Goal: Information Seeking & Learning: Learn about a topic

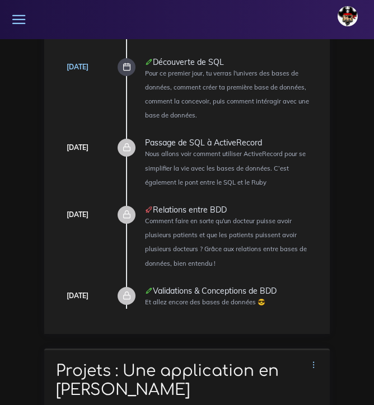
scroll to position [128, 0]
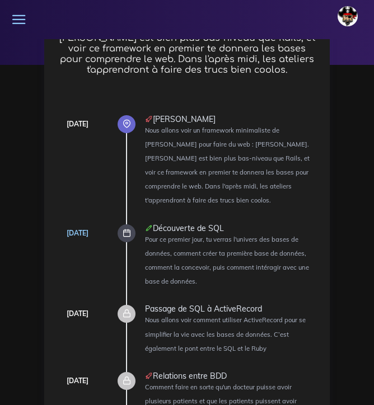
click at [132, 224] on div at bounding box center [126, 233] width 18 height 18
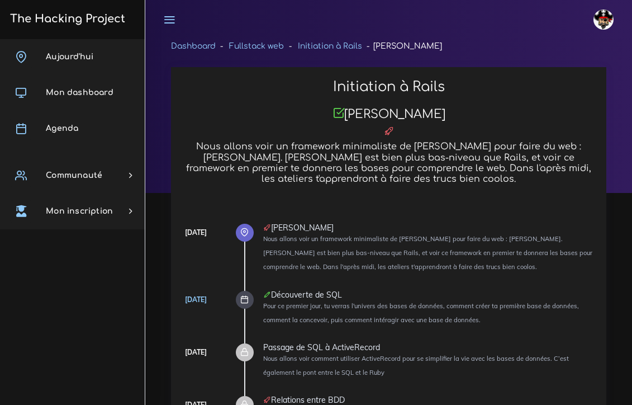
scroll to position [8378, 0]
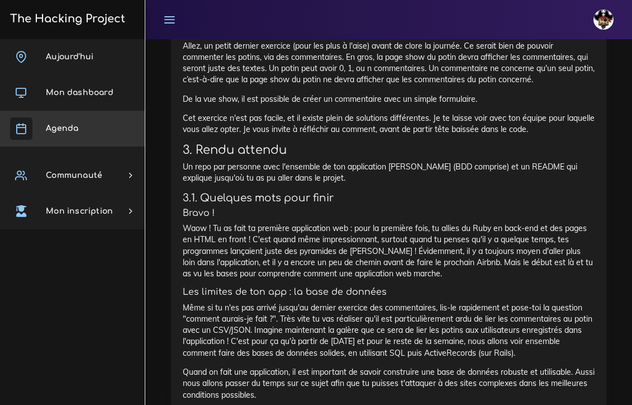
click at [77, 121] on link "Agenda" at bounding box center [72, 129] width 145 height 36
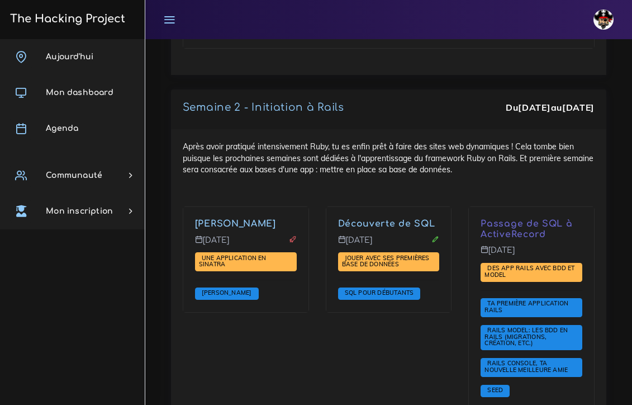
scroll to position [2449, 0]
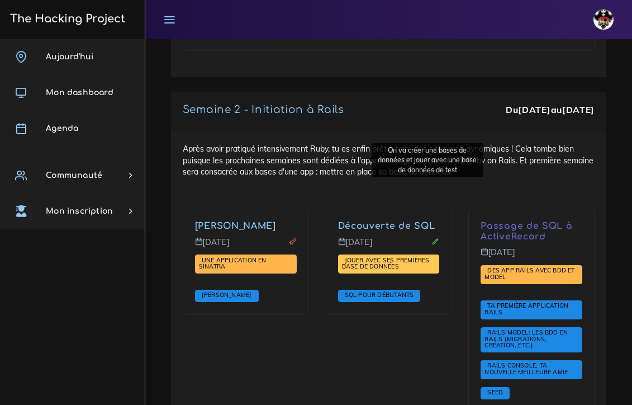
click at [342, 256] on span "Jouer avec ses premières base de données" at bounding box center [386, 263] width 88 height 15
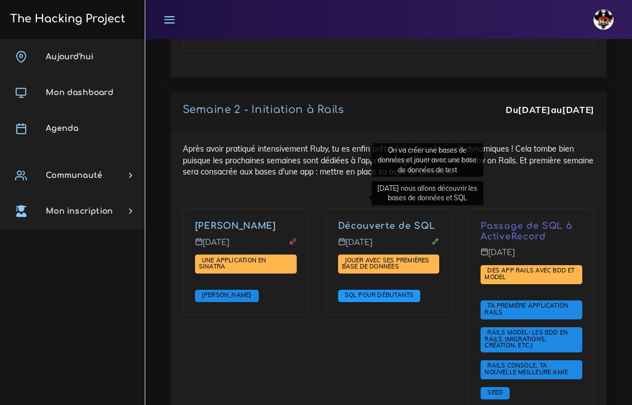
click at [342, 291] on span "SQL pour débutants" at bounding box center [379, 295] width 75 height 8
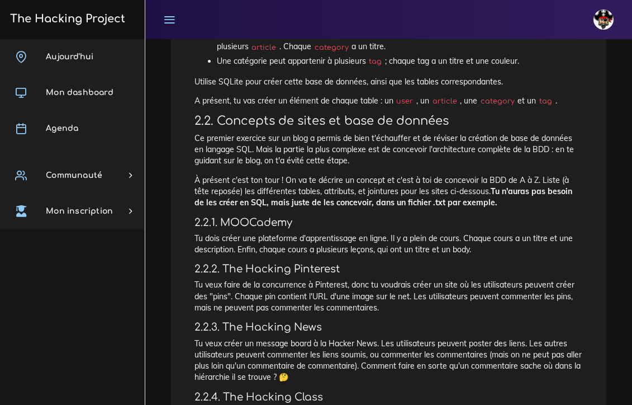
scroll to position [372, 0]
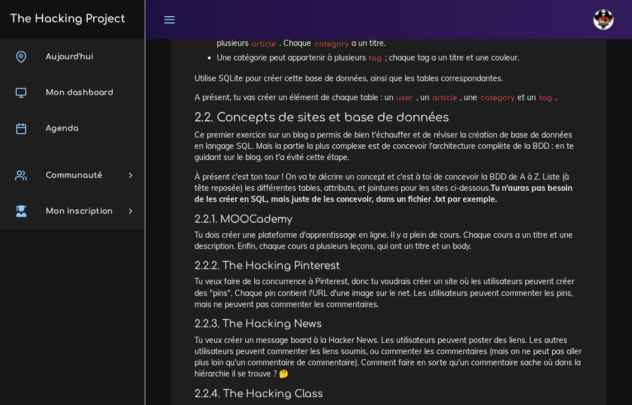
click at [332, 213] on h4 "2.2.1. MOOCademy" at bounding box center [389, 219] width 389 height 12
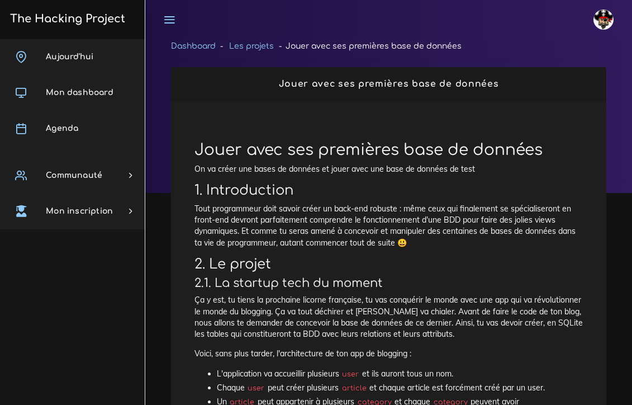
scroll to position [0, 0]
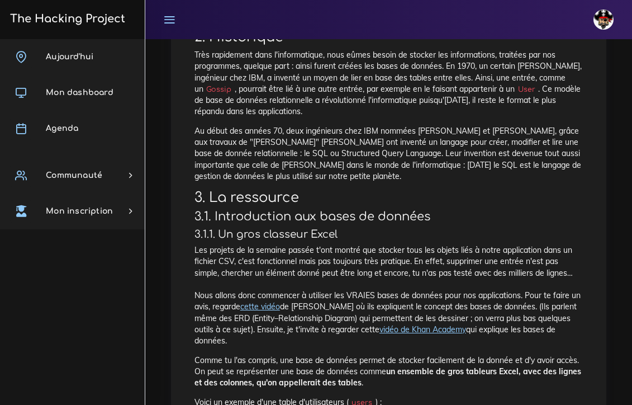
scroll to position [352, 0]
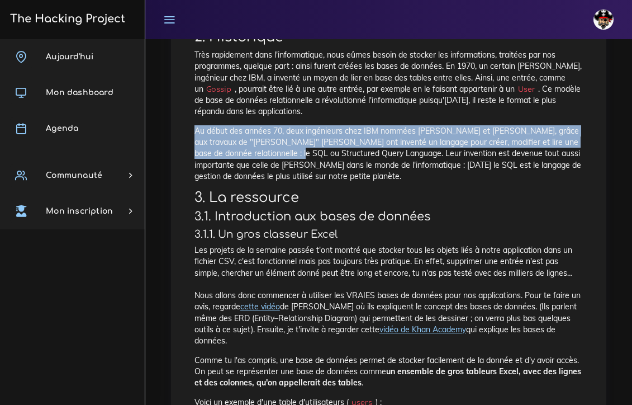
drag, startPoint x: 194, startPoint y: 125, endPoint x: 303, endPoint y: 149, distance: 111.5
click at [303, 149] on p "Au début des années 70, deux ingénieurs chez IBM nommées Donald Chamberlin et R…" at bounding box center [389, 153] width 389 height 56
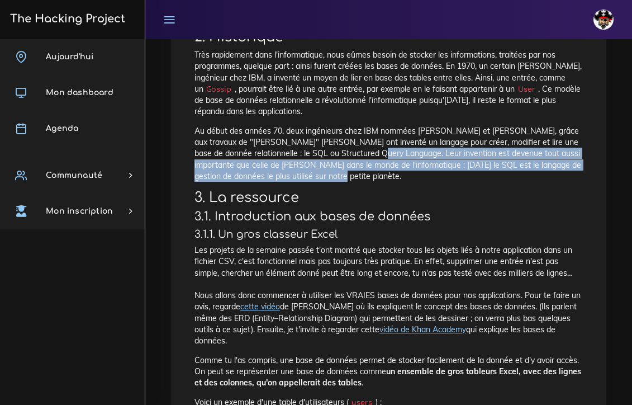
drag, startPoint x: 385, startPoint y: 149, endPoint x: 393, endPoint y: 171, distance: 22.5
click at [393, 171] on p "Au début des années 70, deux ingénieurs chez IBM nommées Donald Chamberlin et R…" at bounding box center [389, 153] width 389 height 56
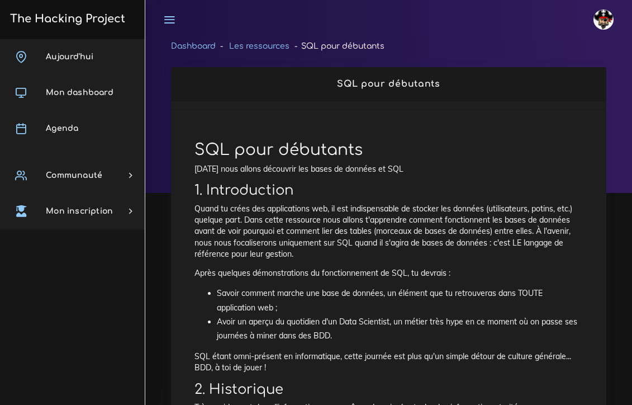
scroll to position [0, 0]
click at [259, 48] on link "Les ressources" at bounding box center [259, 46] width 60 height 8
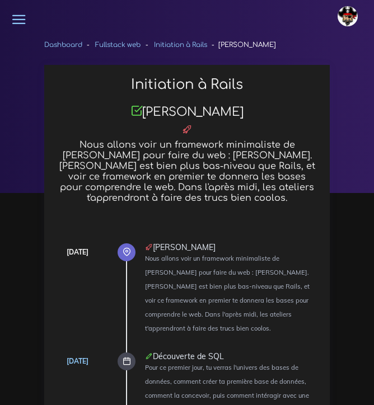
scroll to position [5810, 0]
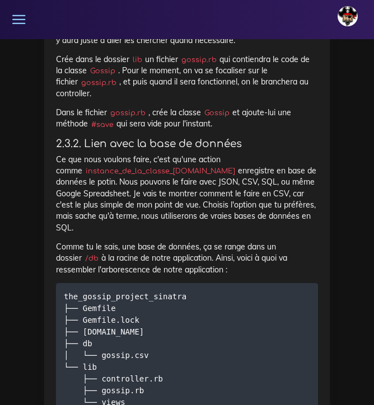
click at [19, 23] on icon at bounding box center [19, 20] width 16 height 16
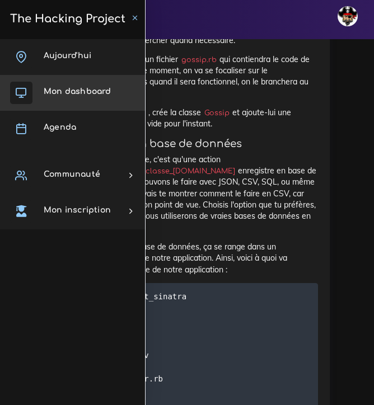
click at [70, 88] on span "Mon dashboard" at bounding box center [78, 91] width 68 height 8
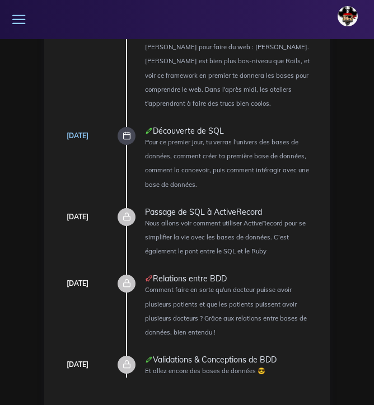
scroll to position [1322, 0]
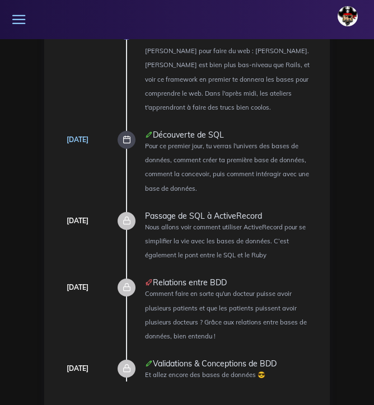
click at [133, 131] on div at bounding box center [126, 140] width 18 height 18
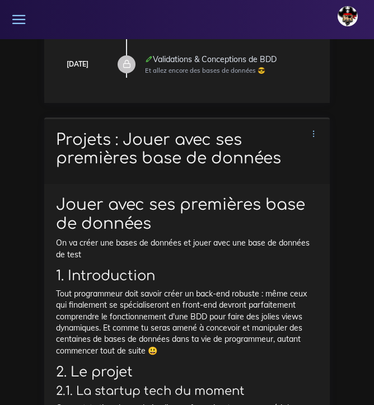
scroll to position [504, 0]
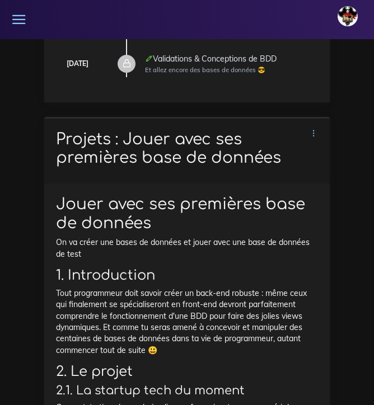
click at [80, 130] on h1 "Projets : Jouer avec ses premières base de données" at bounding box center [187, 148] width 262 height 37
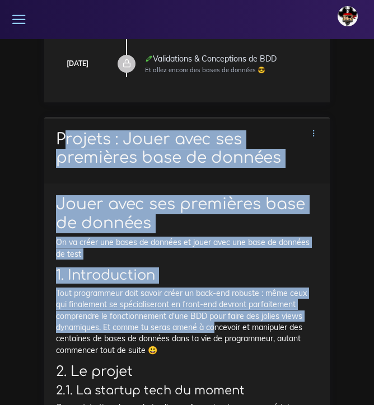
drag, startPoint x: 58, startPoint y: 120, endPoint x: 215, endPoint y: 312, distance: 248.4
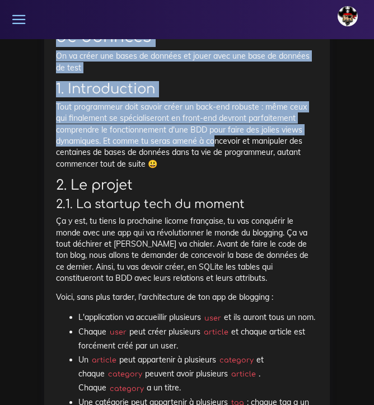
drag, startPoint x: 215, startPoint y: 312, endPoint x: 216, endPoint y: 407, distance: 95.1
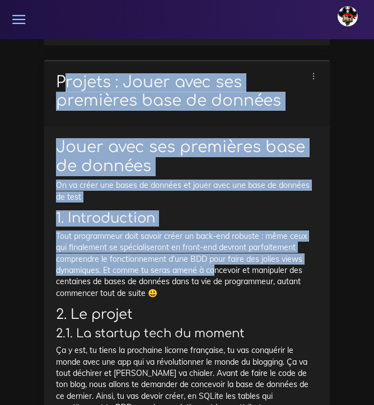
scroll to position [446, 0]
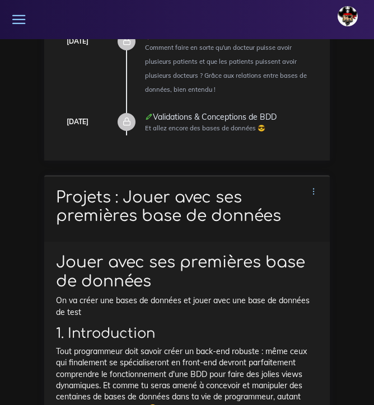
click at [75, 188] on h1 "Projets : Jouer avec ses premières base de données" at bounding box center [187, 206] width 262 height 37
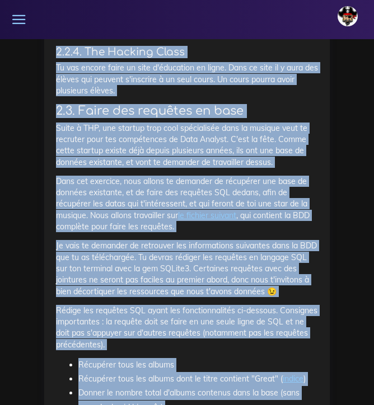
drag, startPoint x: 56, startPoint y: 178, endPoint x: 193, endPoint y: 417, distance: 275.8
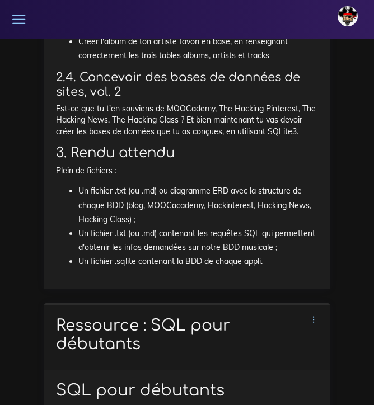
scroll to position [1911, 0]
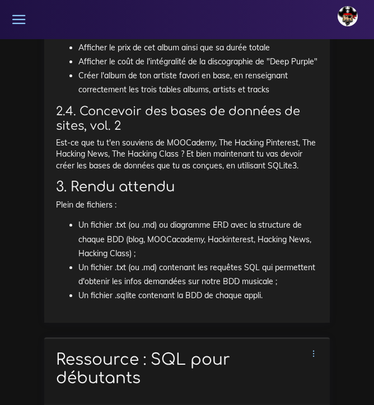
click at [267, 289] on li "Un fichier .sqlite contenant la BDD de chaque appli." at bounding box center [197, 296] width 239 height 14
click at [258, 289] on li "Un fichier .sqlite contenant la BDD de chaque appli." at bounding box center [197, 296] width 239 height 14
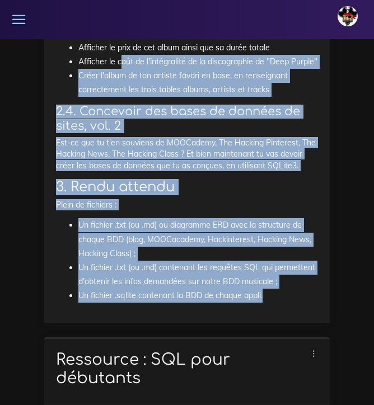
drag, startPoint x: 265, startPoint y: 277, endPoint x: 119, endPoint y: 48, distance: 272.2
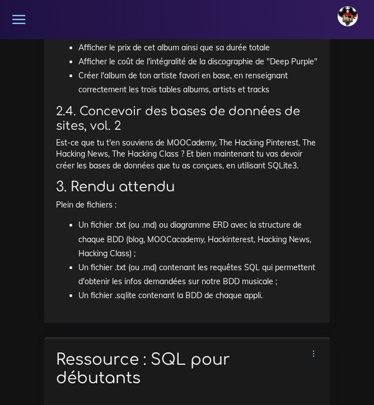
click at [270, 289] on li "Un fichier .sqlite contenant la BDD de chaque appli." at bounding box center [197, 296] width 239 height 14
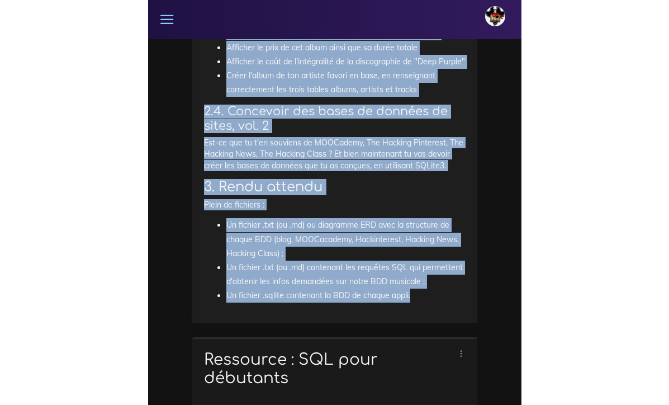
scroll to position [1909, 0]
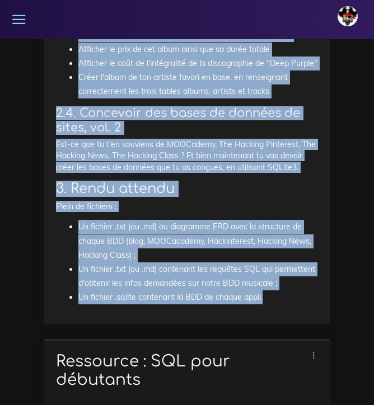
drag, startPoint x: 270, startPoint y: 278, endPoint x: 126, endPoint y: -1, distance: 314.1
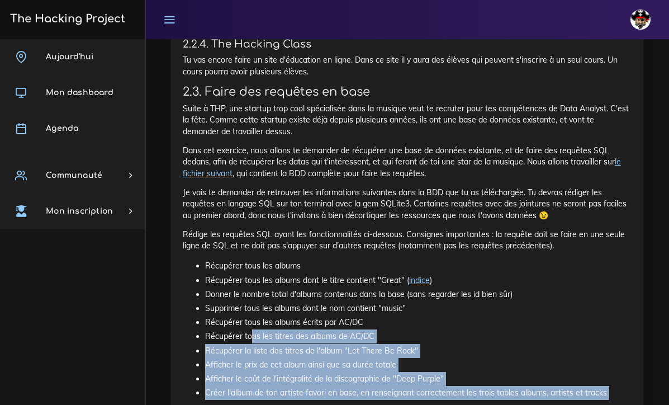
scroll to position [1053, 0]
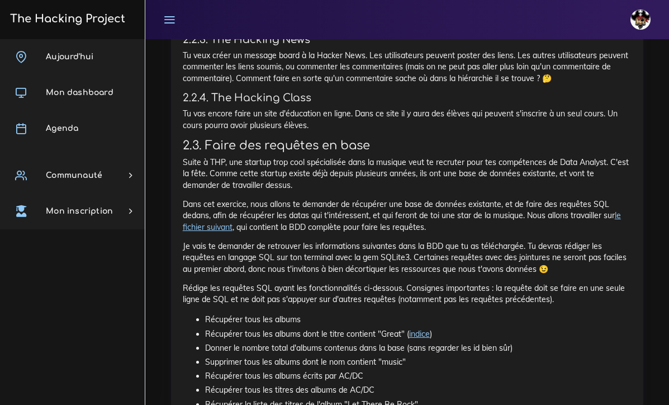
click at [241, 157] on p "Suite à THP, une startup trop cool spécialisée dans la musique veut te recruter…" at bounding box center [407, 174] width 449 height 34
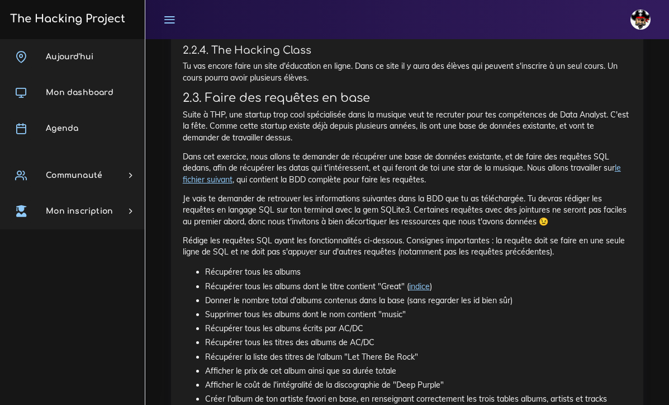
scroll to position [1288, 0]
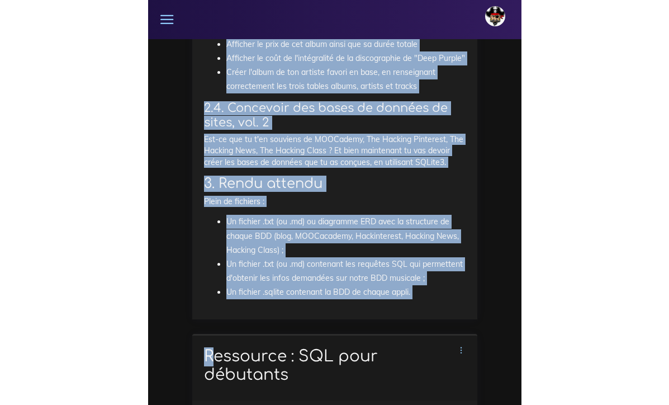
scroll to position [1933, 0]
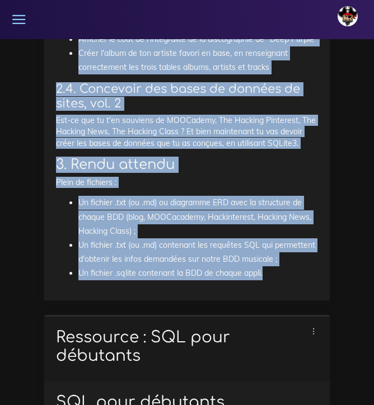
drag, startPoint x: 57, startPoint y: 234, endPoint x: 274, endPoint y: 251, distance: 217.6
copy div "Jouer avec ses premières base de données On va créer une bases de données et jo…"
